Goal: Information Seeking & Learning: Compare options

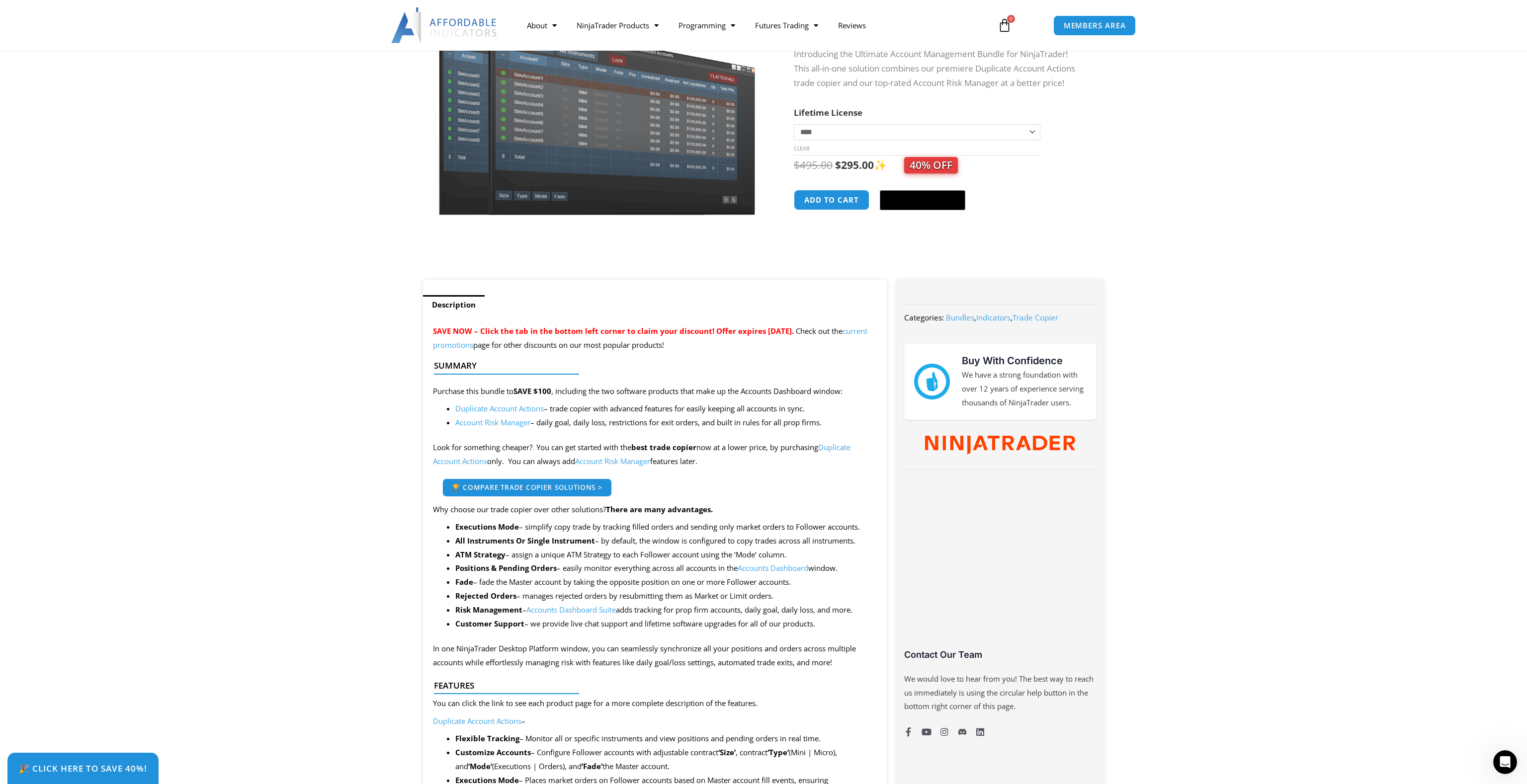
click at [591, 486] on span "🏆 Compare Trade Copier Solutions >" at bounding box center [527, 488] width 151 height 7
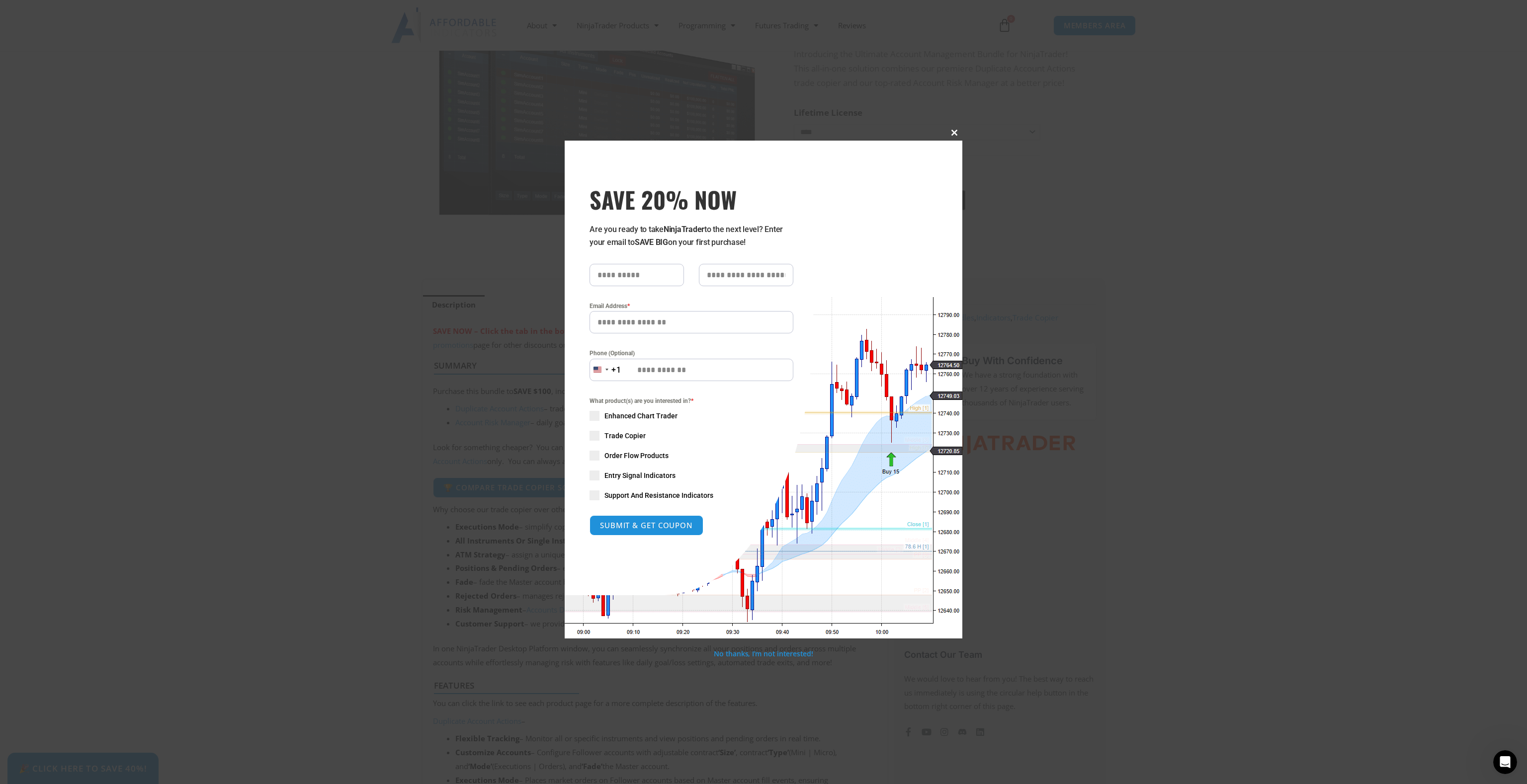
click at [957, 132] on span "SAVE 20% NOW popup" at bounding box center [955, 132] width 16 height 6
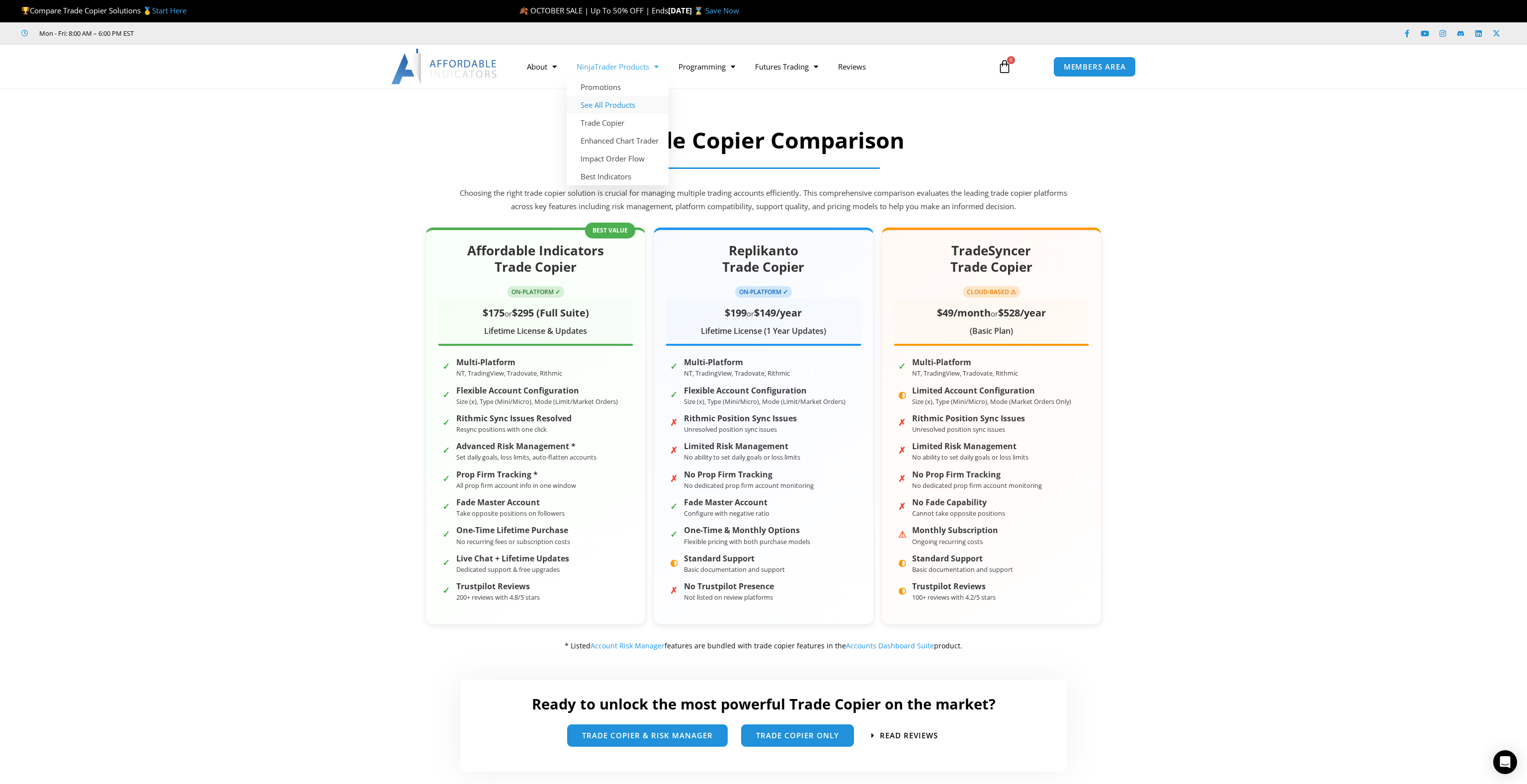
click at [609, 104] on link "See All Products" at bounding box center [617, 105] width 102 height 18
